Goal: Information Seeking & Learning: Learn about a topic

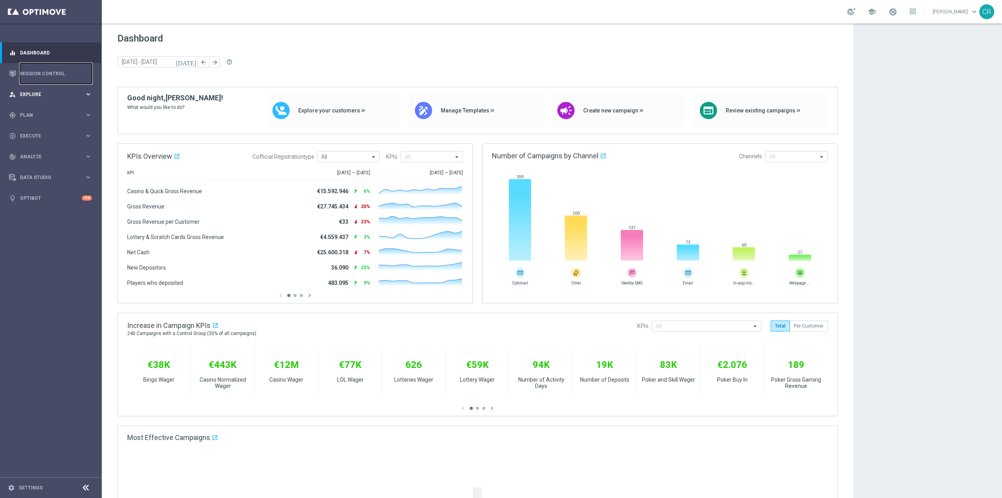
drag, startPoint x: 21, startPoint y: 68, endPoint x: 63, endPoint y: 95, distance: 50.2
click at [21, 68] on link "Mission Control" at bounding box center [56, 73] width 72 height 21
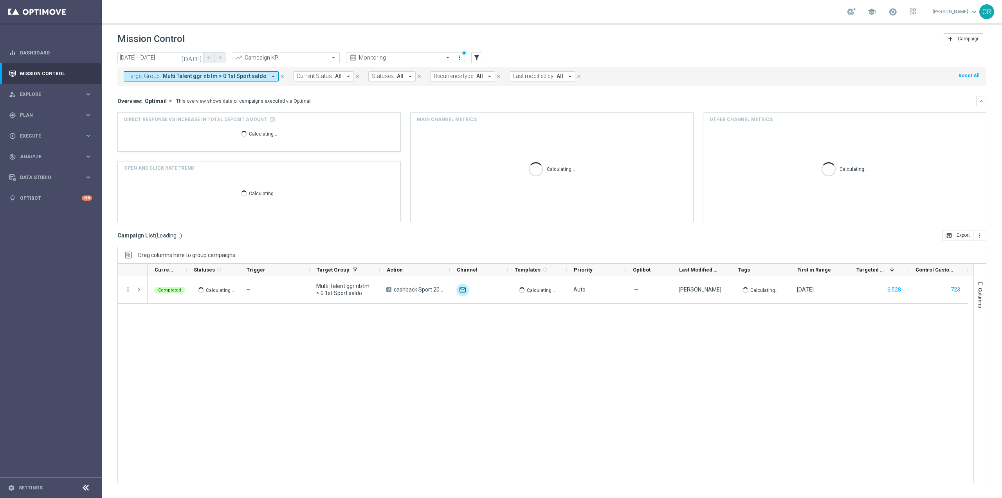
click at [206, 78] on span "Multi Talent ggr nb lm > 0 1st Sport saldo" at bounding box center [215, 76] width 104 height 7
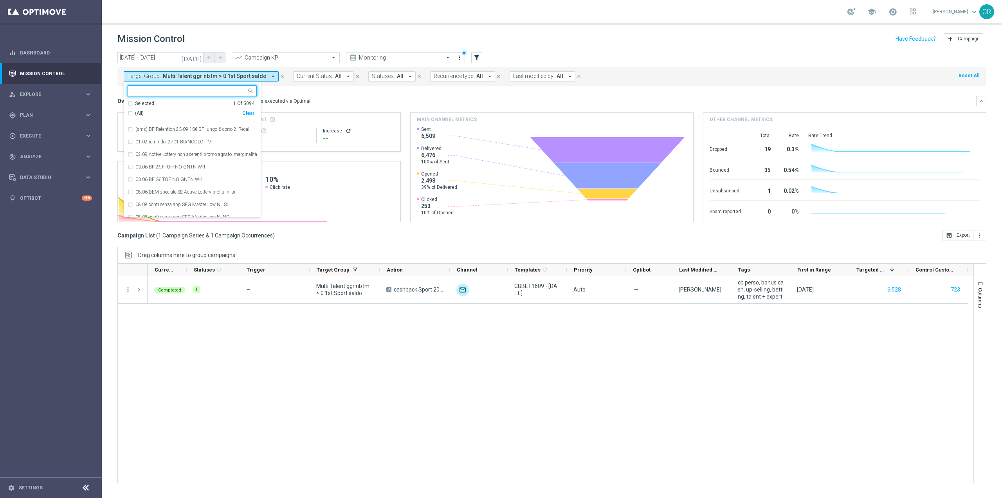
click at [0, 0] on div "Clear" at bounding box center [0, 0] width 0 height 0
click at [215, 91] on input "text" at bounding box center [189, 91] width 115 height 7
paste input "Reactivated Talent ggr nb lm > 0 1st Sport lm"
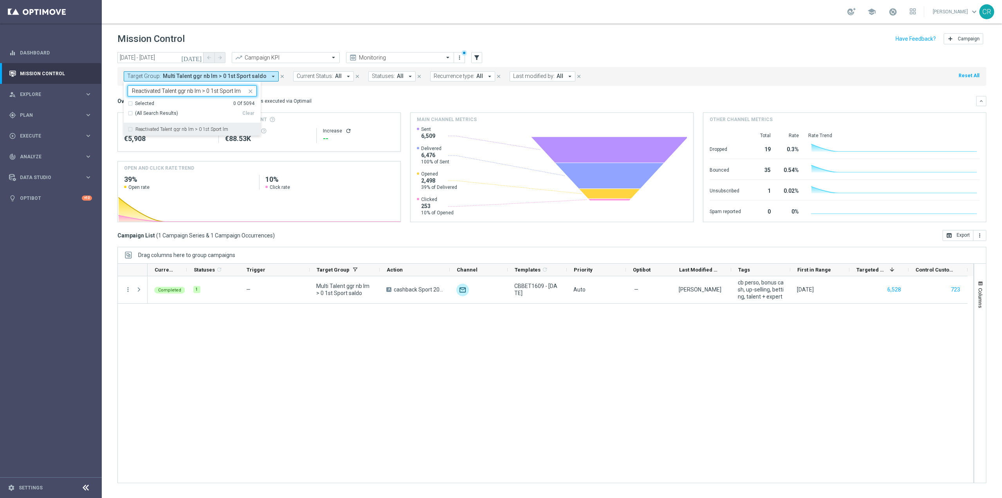
click at [196, 125] on div "Reactivated Talent ggr nb lm > 0 1st Sport lm" at bounding box center [192, 129] width 129 height 13
type input "Reactivated Talent ggr nb lm > 0 1st Sport lm"
click at [325, 92] on mini-dashboard "Overview: Optimail arrow_drop_down This overview shows data of campaigns execut…" at bounding box center [551, 158] width 869 height 144
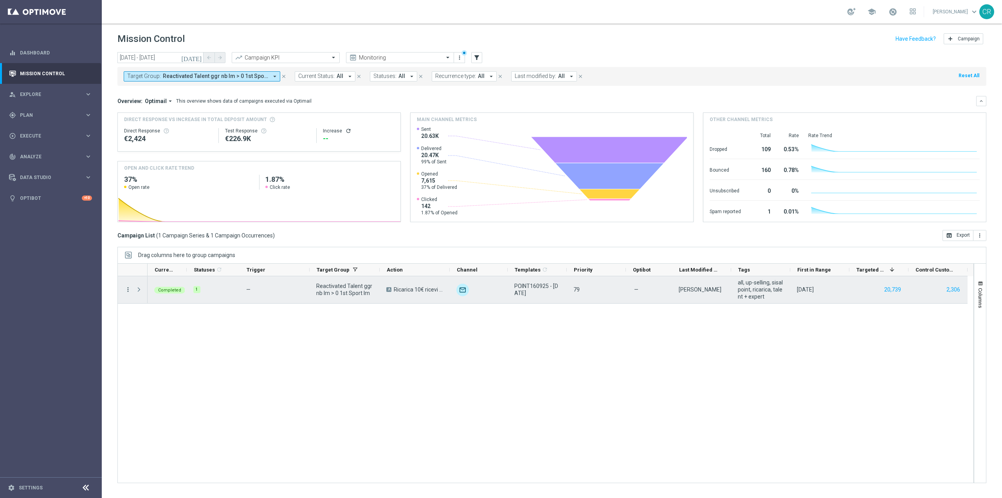
click at [129, 290] on icon "more_vert" at bounding box center [128, 289] width 7 height 7
click at [151, 334] on div "bar_chart Go to Campaign Analysis" at bounding box center [176, 337] width 88 height 11
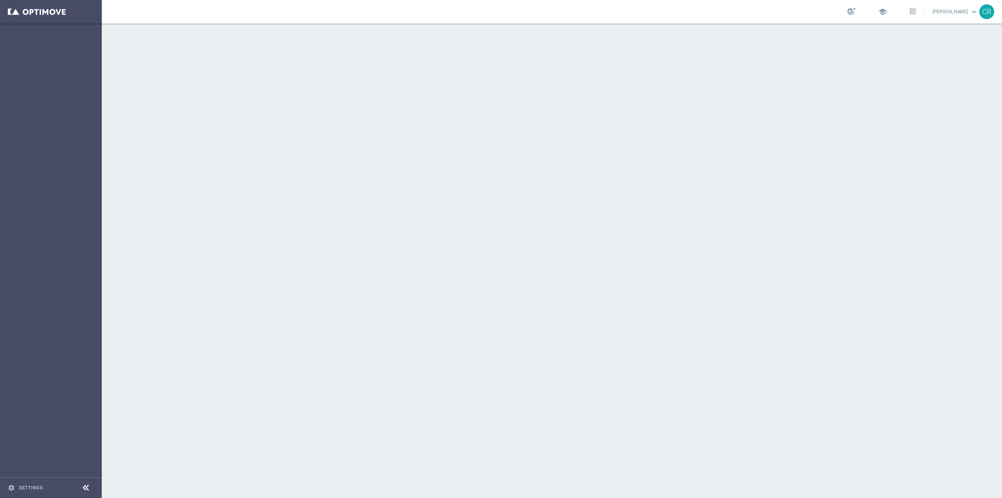
scroll to position [1343, 0]
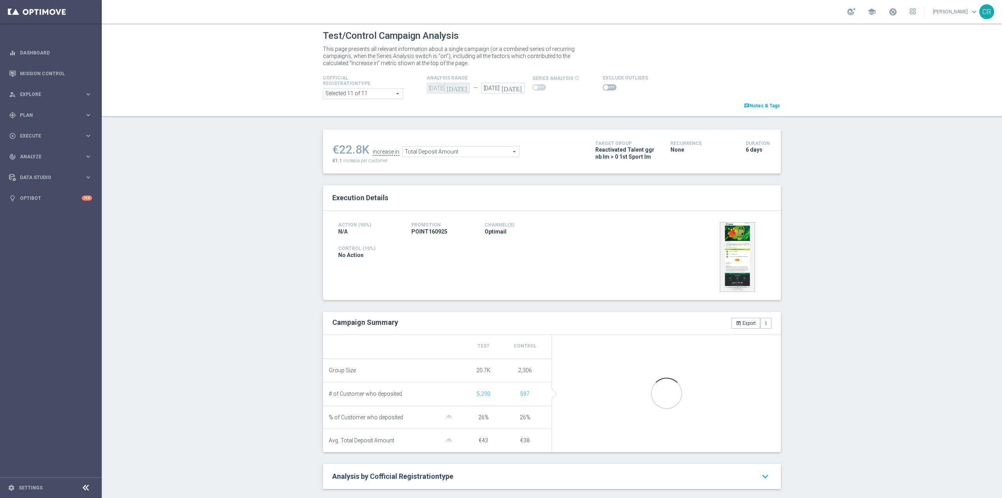
click at [517, 90] on icon "[DATE]" at bounding box center [513, 87] width 23 height 9
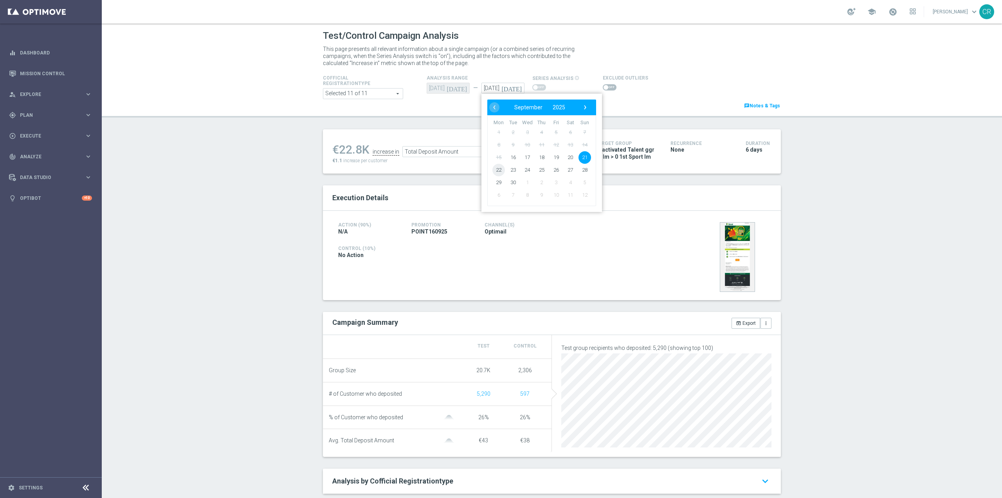
click at [493, 167] on span "22" at bounding box center [499, 170] width 13 height 13
type input "22 Sep 2025"
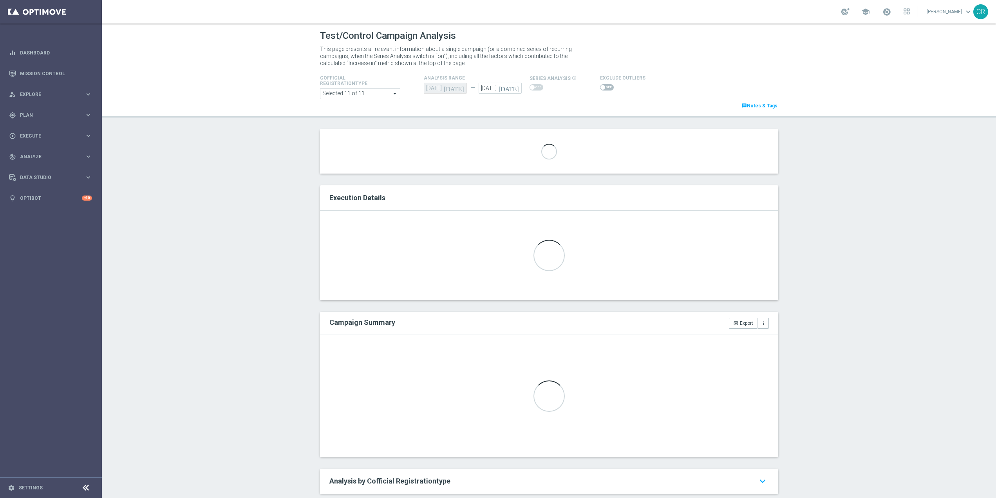
scroll to position [117, 0]
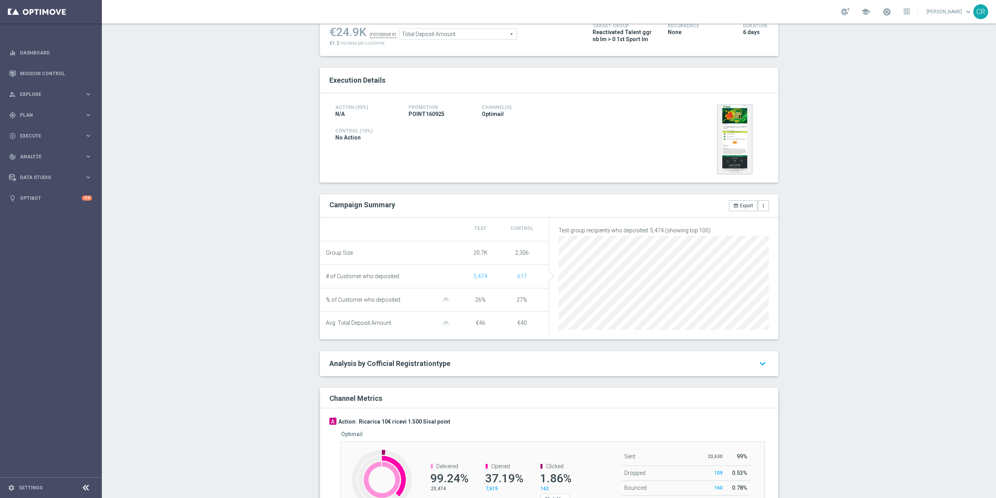
click at [279, 195] on div "Test/Control Campaign Analysis This page presents all relevant information abou…" at bounding box center [549, 260] width 894 height 474
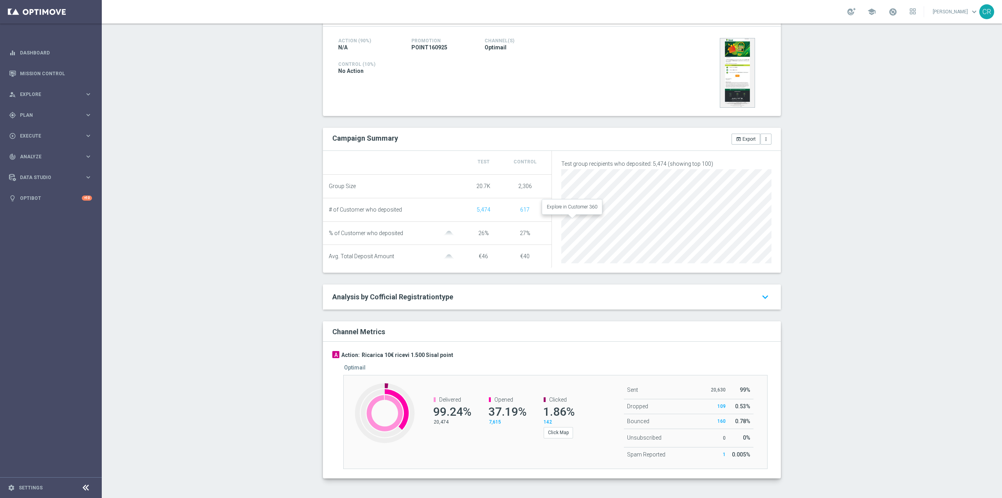
scroll to position [0, 0]
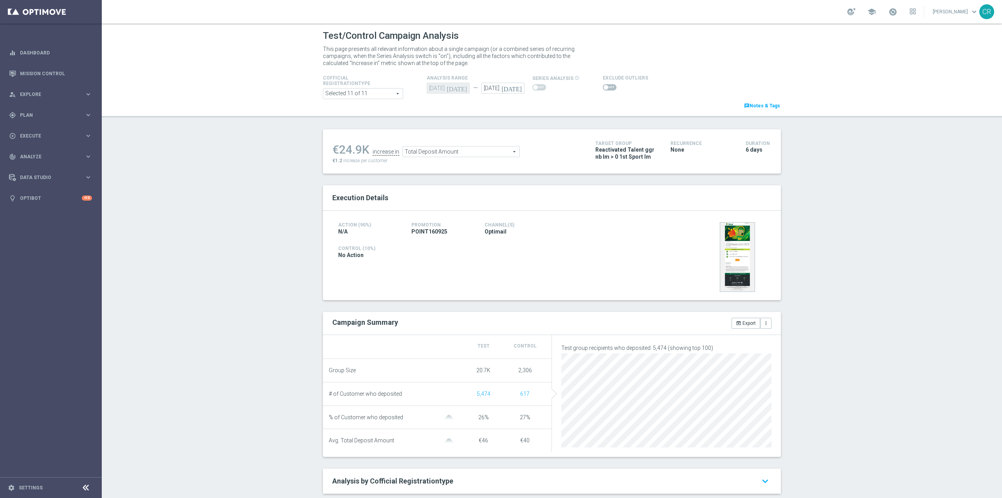
drag, startPoint x: 601, startPoint y: 88, endPoint x: 627, endPoint y: 125, distance: 44.8
click at [604, 88] on span at bounding box center [606, 87] width 5 height 5
click at [603, 88] on input "checkbox" at bounding box center [610, 87] width 14 height 6
click at [499, 153] on span "Total Deposit Amount" at bounding box center [469, 153] width 117 height 10
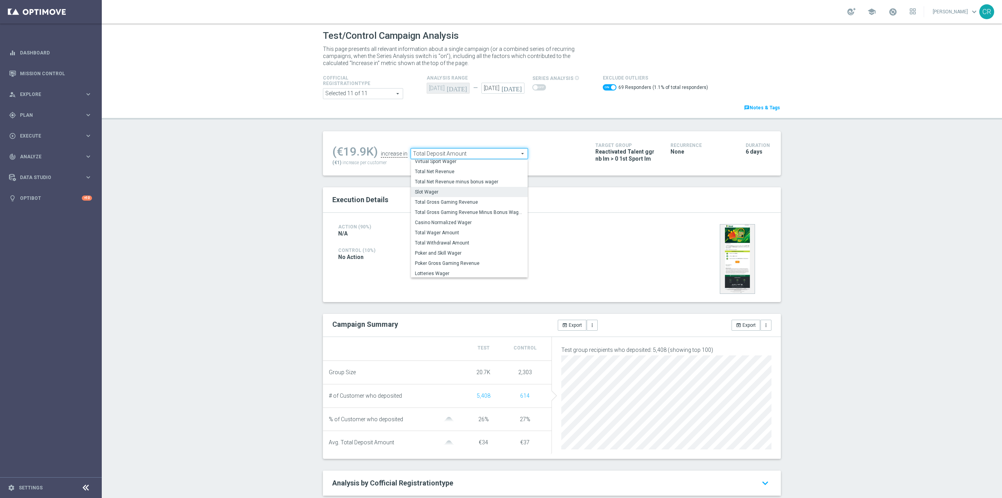
scroll to position [122, 0]
click at [462, 231] on span "Total Wager Amount" at bounding box center [469, 231] width 109 height 6
checkbox input "false"
type input "Total Wager Amount"
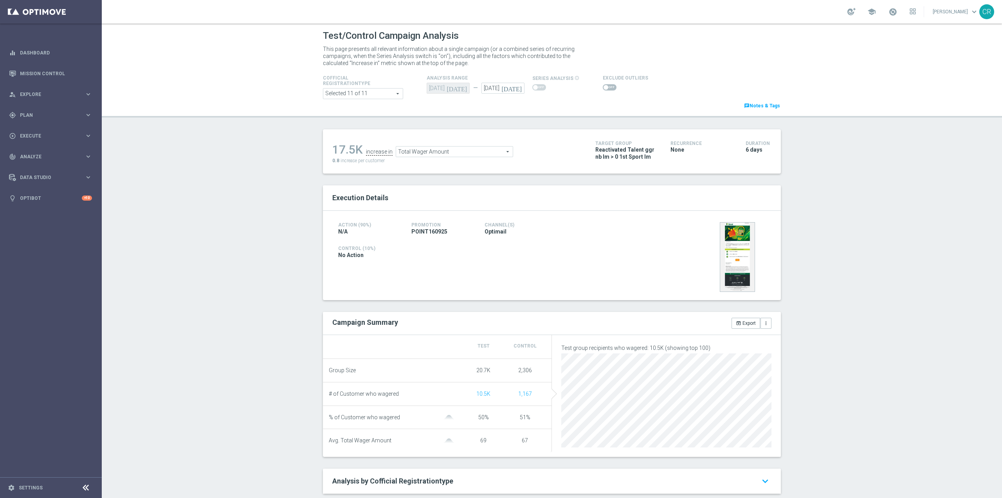
click at [607, 88] on span at bounding box center [610, 87] width 14 height 6
click at [607, 88] on input "checkbox" at bounding box center [610, 87] width 14 height 6
click at [486, 152] on span "Total Wager Amount" at bounding box center [462, 153] width 117 height 10
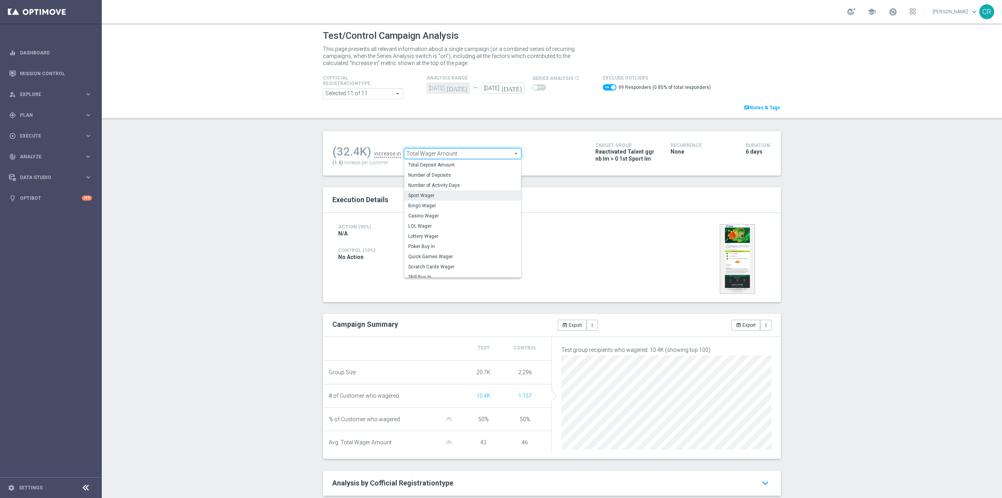
click at [463, 194] on span "Sport Wager" at bounding box center [462, 195] width 109 height 6
checkbox input "false"
type input "Sport Wager"
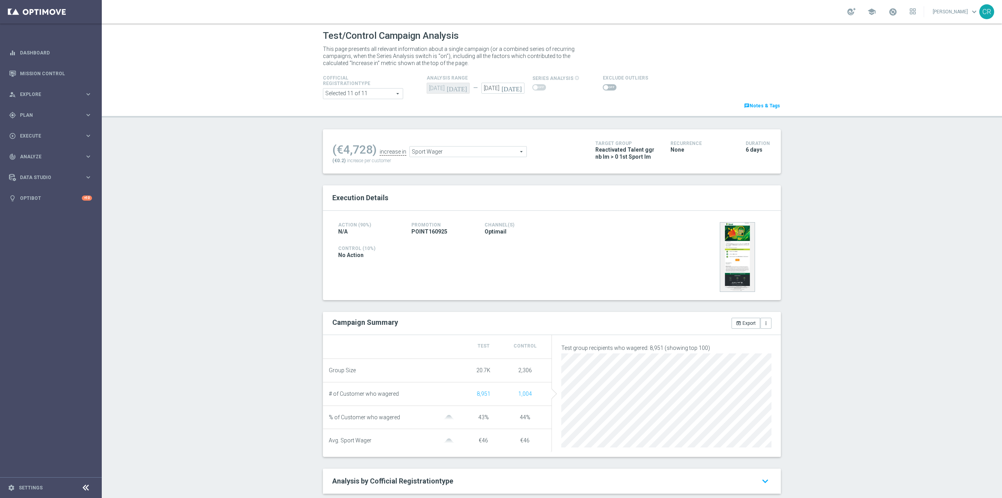
click at [604, 89] on span at bounding box center [606, 87] width 5 height 5
click at [603, 89] on input "checkbox" at bounding box center [610, 87] width 14 height 6
click at [471, 155] on span "Sport Wager" at bounding box center [469, 153] width 117 height 10
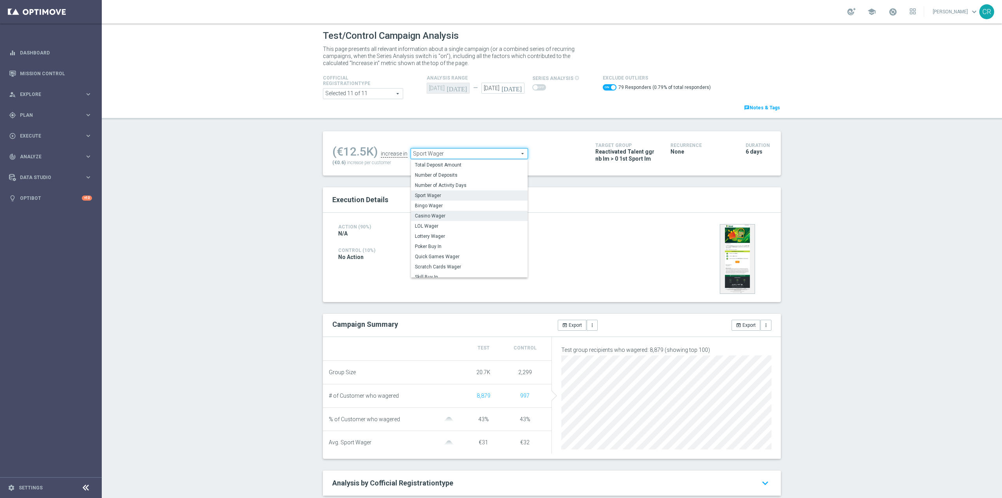
click at [446, 213] on label "Casino Wager" at bounding box center [469, 216] width 117 height 10
checkbox input "false"
type input "Casino Wager"
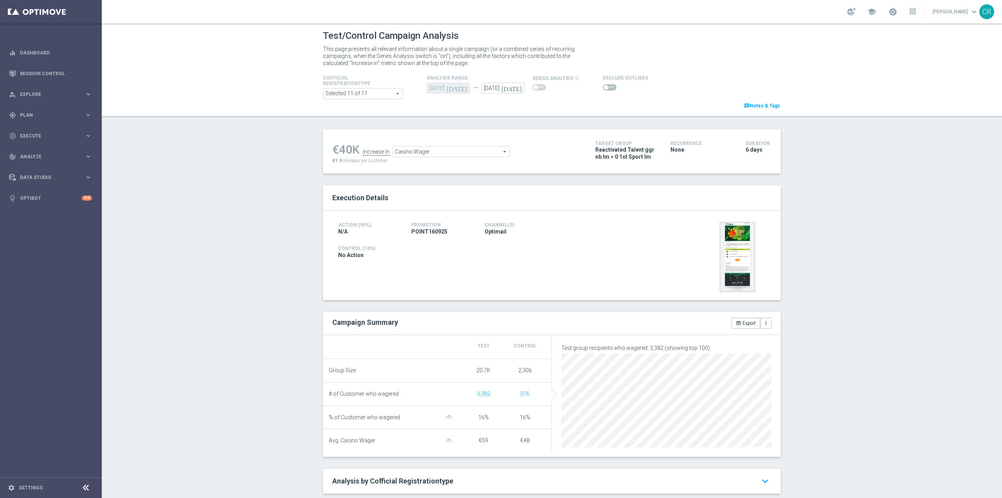
click at [604, 88] on span at bounding box center [606, 87] width 5 height 5
click at [603, 88] on input "checkbox" at bounding box center [610, 87] width 14 height 6
click at [484, 154] on span "Casino Wager" at bounding box center [469, 153] width 117 height 10
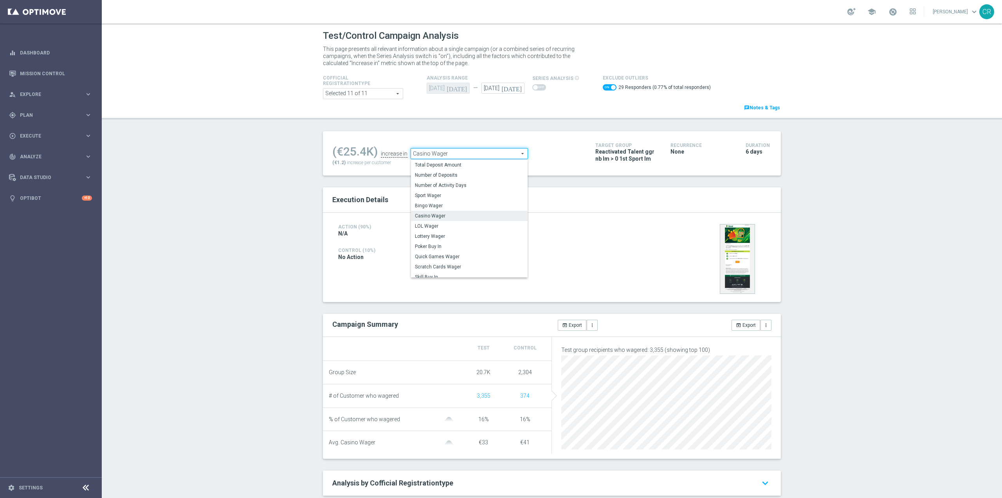
scroll to position [38, 0]
click at [462, 197] on span "Lottery Wager" at bounding box center [469, 197] width 109 height 6
checkbox input "false"
type input "Lottery Wager"
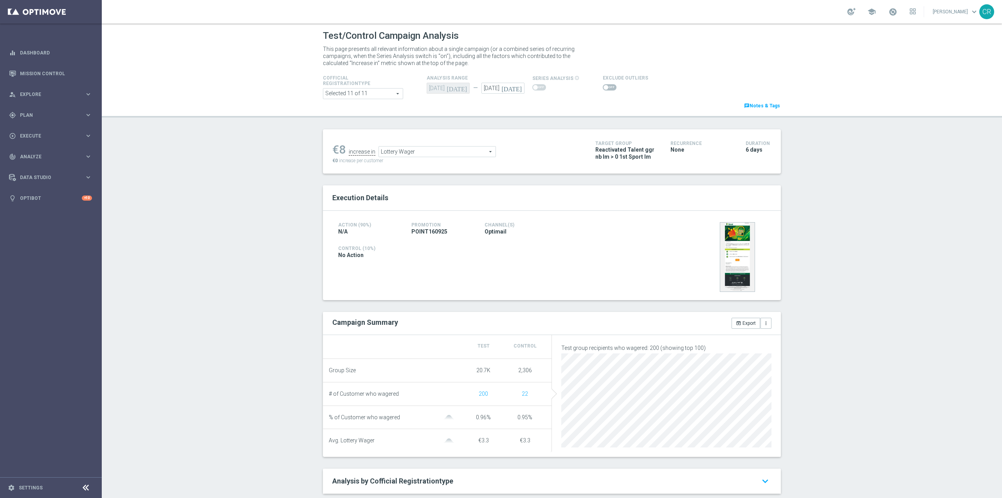
click at [605, 87] on span at bounding box center [610, 87] width 14 height 6
click at [605, 87] on input "checkbox" at bounding box center [610, 87] width 14 height 6
click at [467, 155] on span "Lottery Wager" at bounding box center [452, 153] width 117 height 10
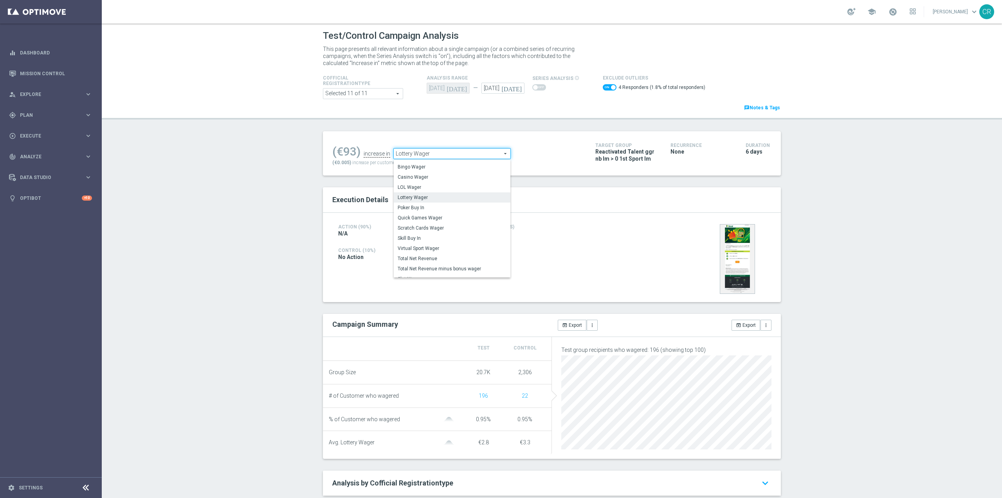
scroll to position [38, 0]
click at [457, 226] on span "Scratch Cards Wager" at bounding box center [452, 227] width 109 height 6
checkbox input "false"
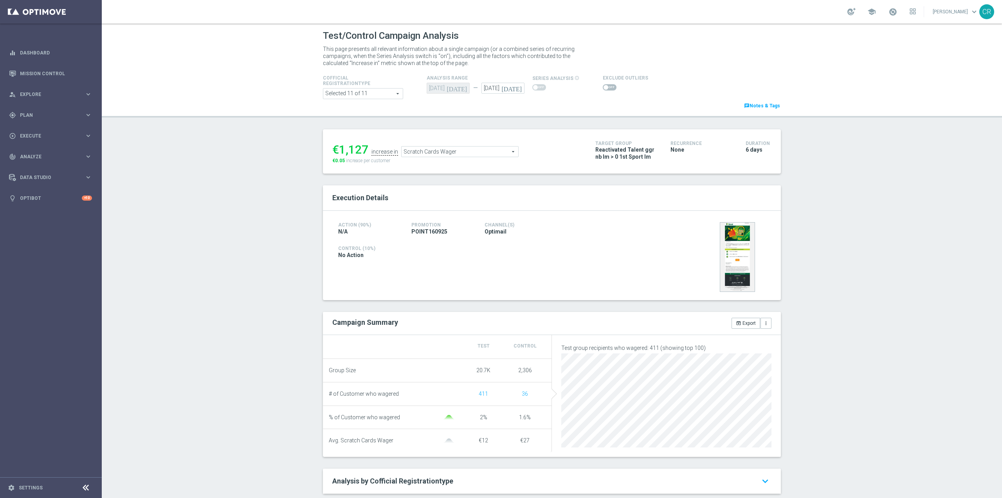
click at [481, 158] on div "€1,127 increase in Scratch Cards Wager Scratch Cards Wager arrow_drop_down sear…" at bounding box center [457, 151] width 251 height 25
click at [482, 150] on span "Scratch Cards Wager" at bounding box center [460, 151] width 117 height 10
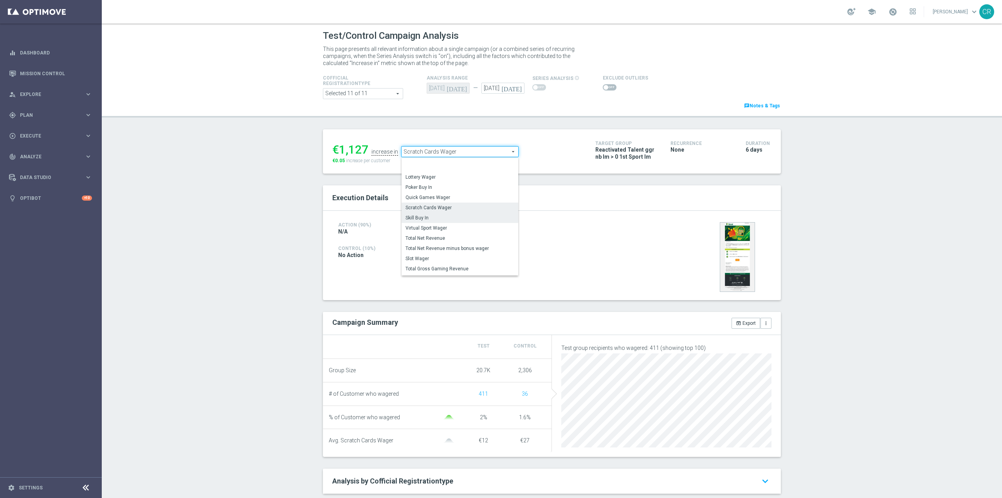
scroll to position [76, 0]
click at [456, 205] on span "Virtual Sport Wager" at bounding box center [460, 207] width 109 height 6
type input "Virtual Sport Wager"
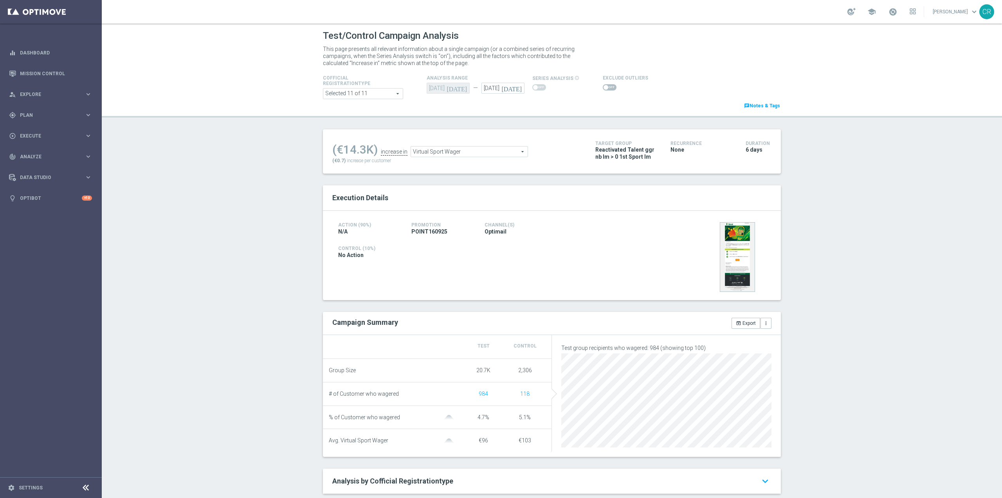
click at [603, 89] on span at bounding box center [610, 87] width 14 height 6
click at [603, 89] on input "checkbox" at bounding box center [610, 87] width 14 height 6
checkbox input "true"
